Goal: Task Accomplishment & Management: Use online tool/utility

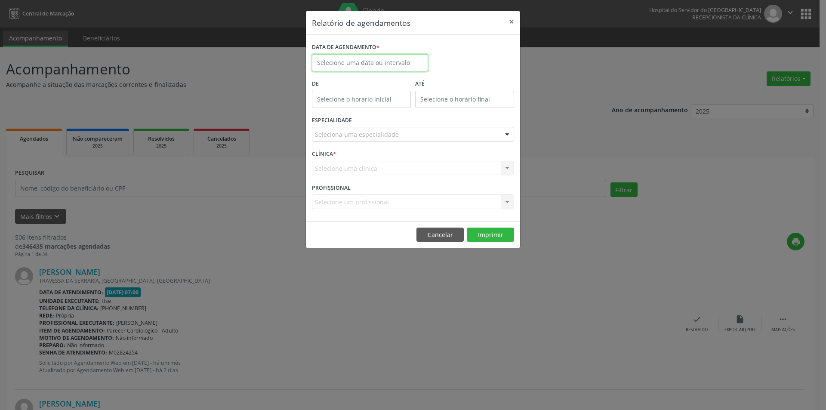
click at [355, 68] on body "Central de Marcação Hospital do Servidor do Estado Hse Recepcionista da clínica…" at bounding box center [413, 205] width 826 height 410
click at [340, 108] on span "1" at bounding box center [340, 107] width 17 height 17
type input "[DATE]"
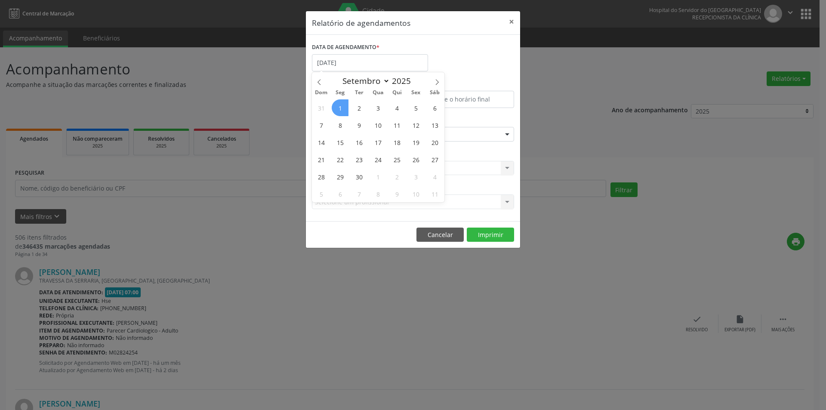
click at [340, 108] on span "1" at bounding box center [340, 107] width 17 height 17
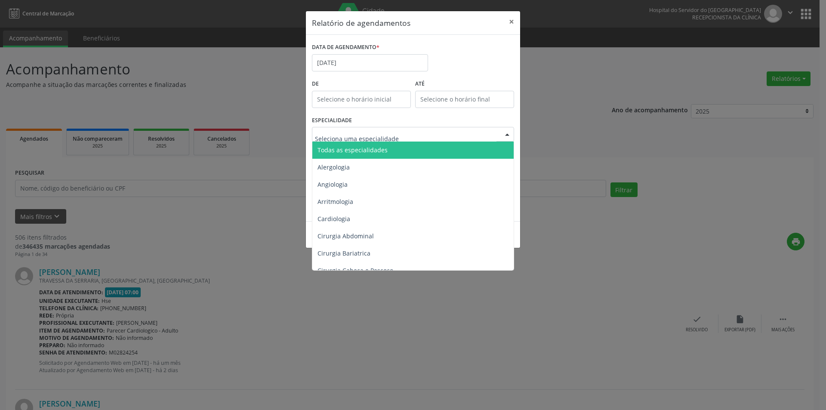
click at [361, 154] on span "Todas as especialidades" at bounding box center [413, 150] width 203 height 17
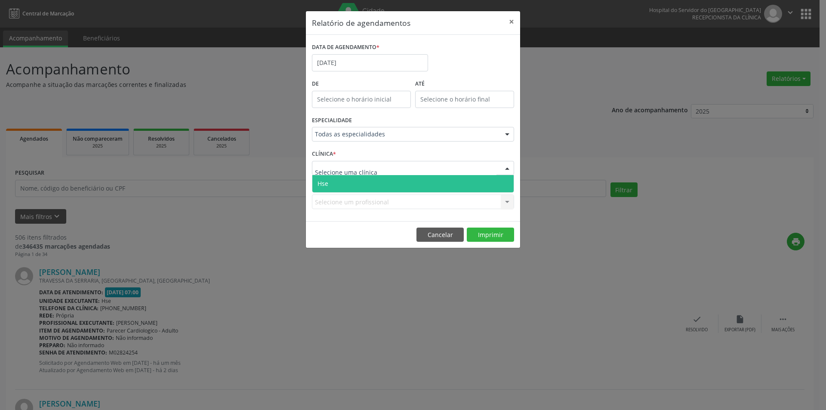
click at [353, 190] on span "Hse" at bounding box center [412, 183] width 201 height 17
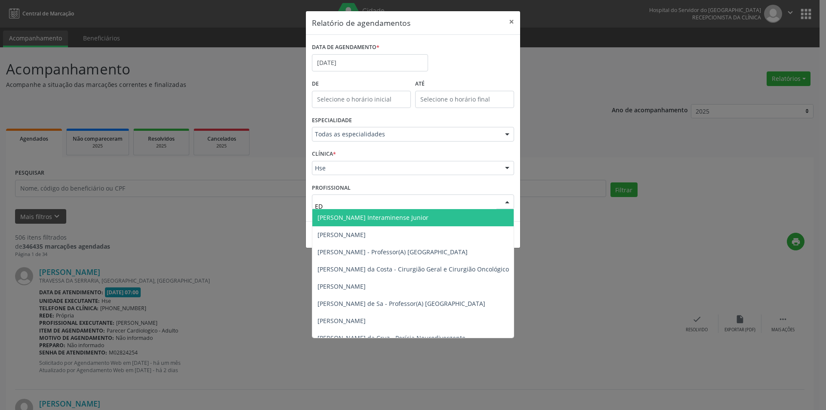
type input "EDU"
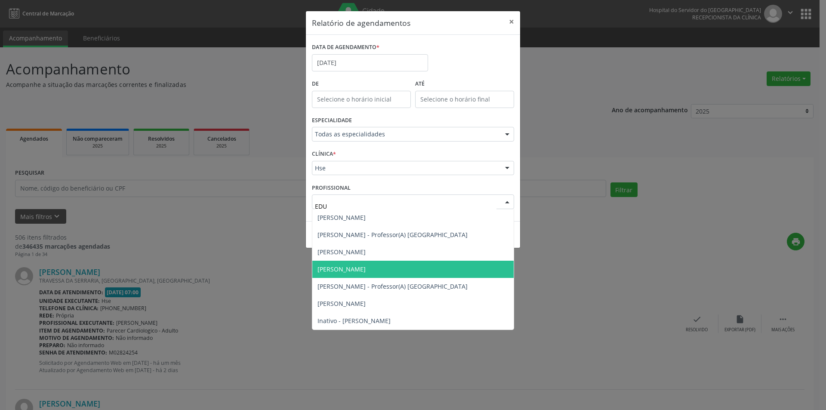
click at [359, 272] on span "[PERSON_NAME]" at bounding box center [341, 269] width 48 height 8
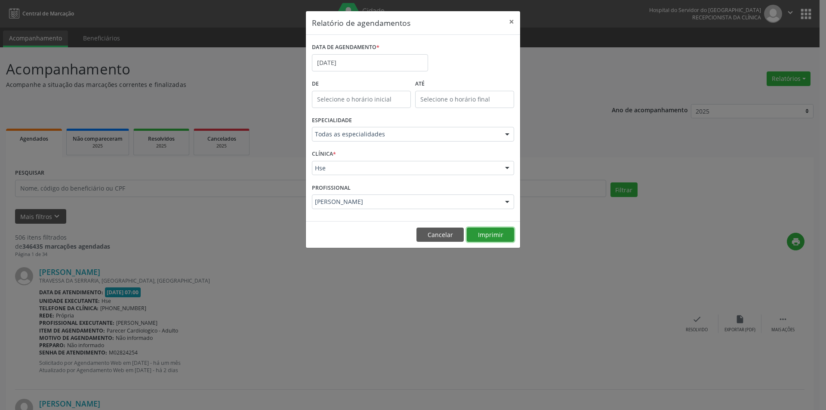
click at [488, 237] on button "Imprimir" at bounding box center [490, 235] width 47 height 15
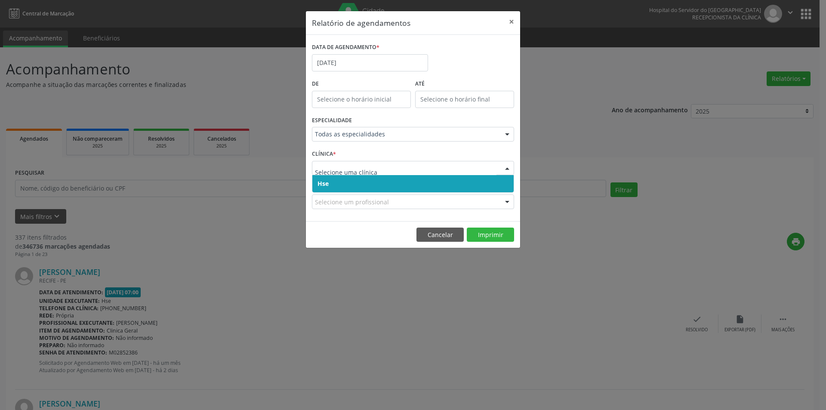
click at [348, 173] on div at bounding box center [413, 168] width 202 height 15
click at [355, 182] on span "Hse" at bounding box center [412, 183] width 201 height 17
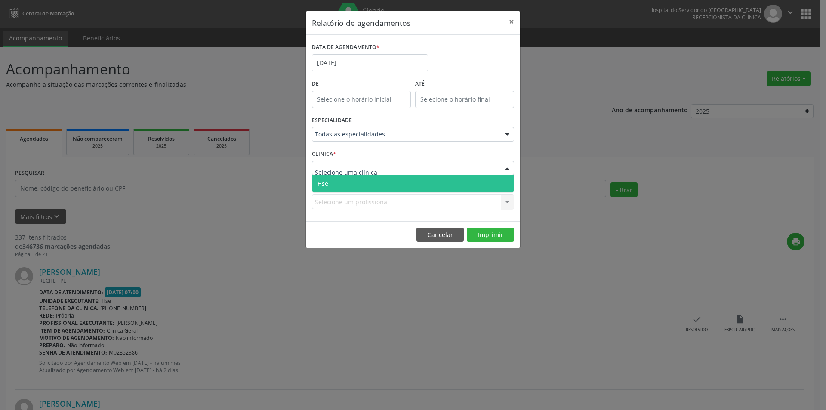
drag, startPoint x: 356, startPoint y: 179, endPoint x: 367, endPoint y: 202, distance: 25.8
click at [357, 179] on span "Hse" at bounding box center [412, 183] width 201 height 17
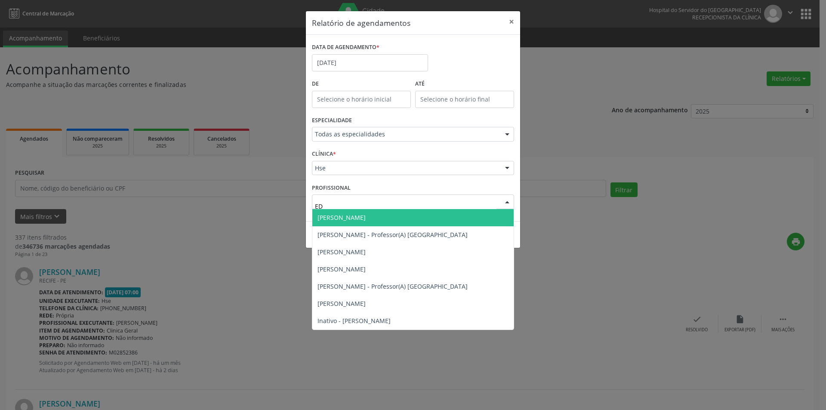
type input "EDU"
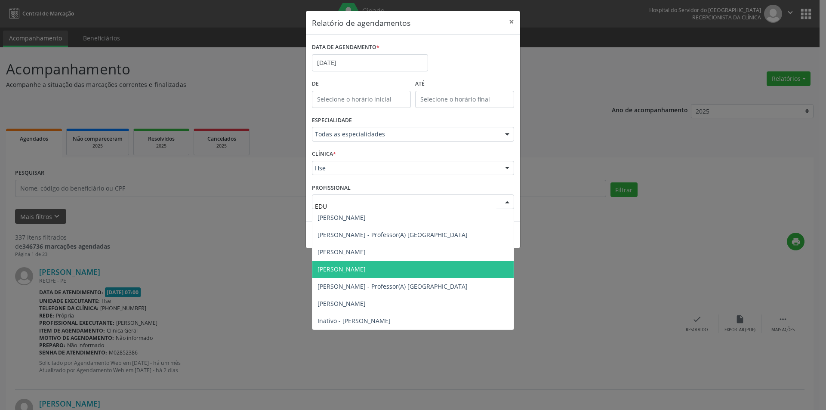
click at [366, 268] on span "[PERSON_NAME]" at bounding box center [341, 269] width 48 height 8
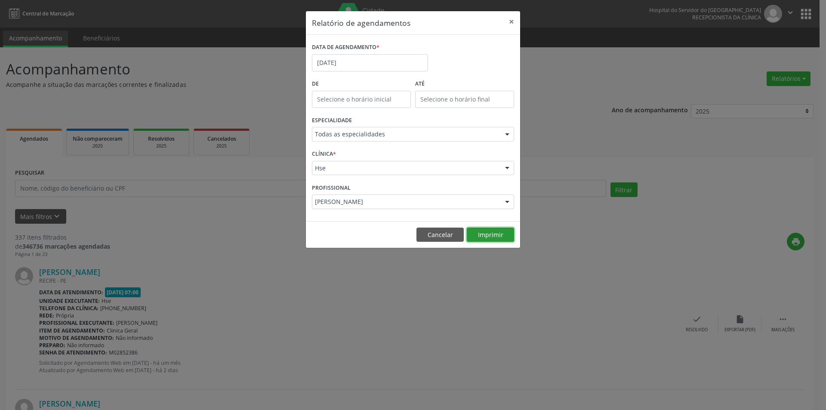
click at [487, 231] on button "Imprimir" at bounding box center [490, 235] width 47 height 15
